Goal: Information Seeking & Learning: Compare options

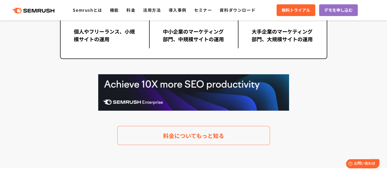
scroll to position [1068, 0]
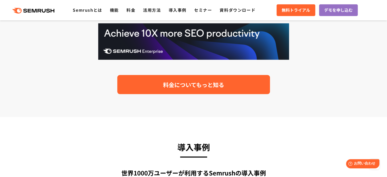
click at [219, 90] on link "料金についてもっと知る" at bounding box center [193, 84] width 153 height 19
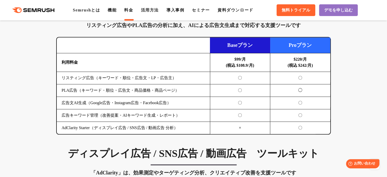
scroll to position [508, 0]
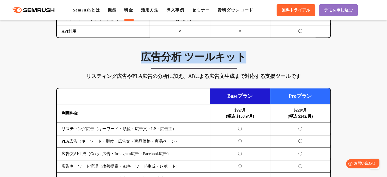
drag, startPoint x: 248, startPoint y: 61, endPoint x: 143, endPoint y: 61, distance: 104.5
click at [143, 61] on h3 "広告分析 ツールキット" at bounding box center [193, 57] width 274 height 13
copy h3 "広告分析 ツールキット"
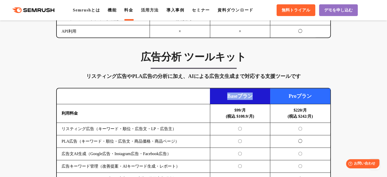
drag, startPoint x: 255, startPoint y: 95, endPoint x: 223, endPoint y: 95, distance: 32.0
click at [223, 95] on td "Baseプラン" at bounding box center [240, 96] width 60 height 16
copy td "Baseプラン"
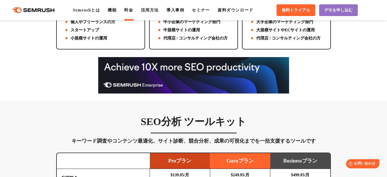
scroll to position [254, 0]
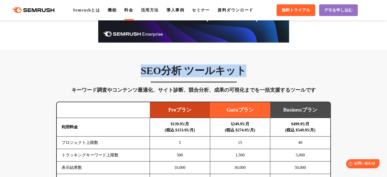
drag, startPoint x: 236, startPoint y: 70, endPoint x: 138, endPoint y: 68, distance: 98.7
click at [138, 68] on h3 "SEO分析 ツールキット" at bounding box center [193, 70] width 274 height 13
copy h3 "SEO分析 ツールキット"
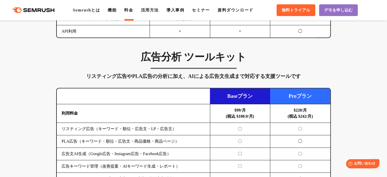
scroll to position [559, 0]
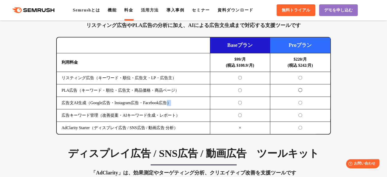
drag, startPoint x: 182, startPoint y: 102, endPoint x: 171, endPoint y: 101, distance: 10.7
click at [171, 101] on td "広告文AI生成（Google広告・Instagram広告・Facebook広告）" at bounding box center [133, 103] width 153 height 12
drag, startPoint x: 85, startPoint y: 101, endPoint x: 61, endPoint y: 103, distance: 25.0
click at [61, 103] on td "広告文AI生成（Google広告・Instagram広告・Facebook広告）" at bounding box center [133, 103] width 153 height 12
copy td "広告文AI生成"
